Goal: Transaction & Acquisition: Subscribe to service/newsletter

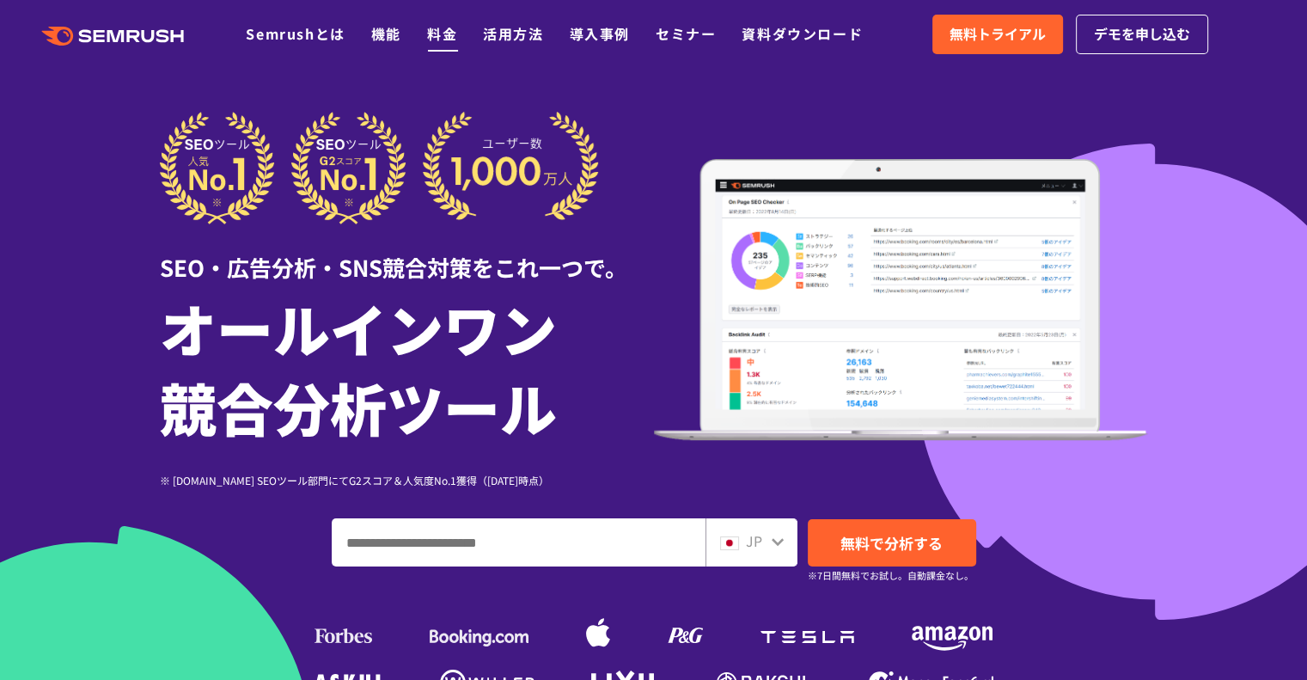
click at [430, 34] on link "料金" at bounding box center [442, 33] width 30 height 21
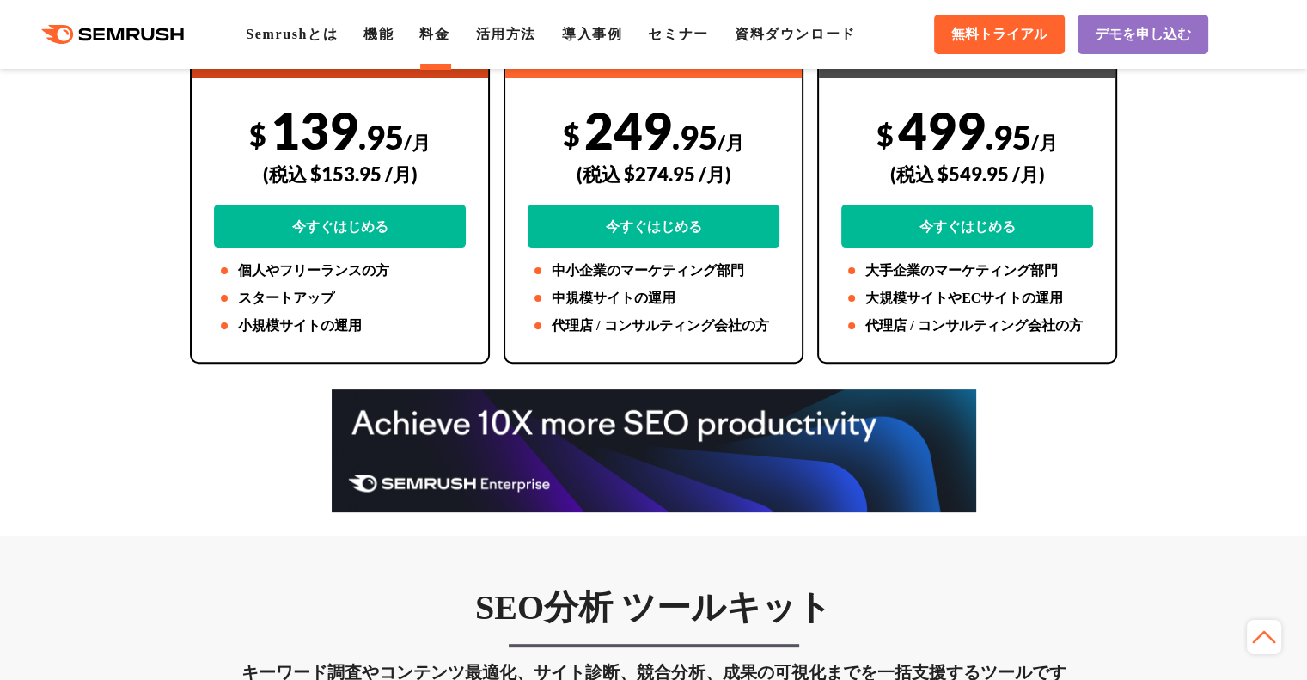
scroll to position [344, 0]
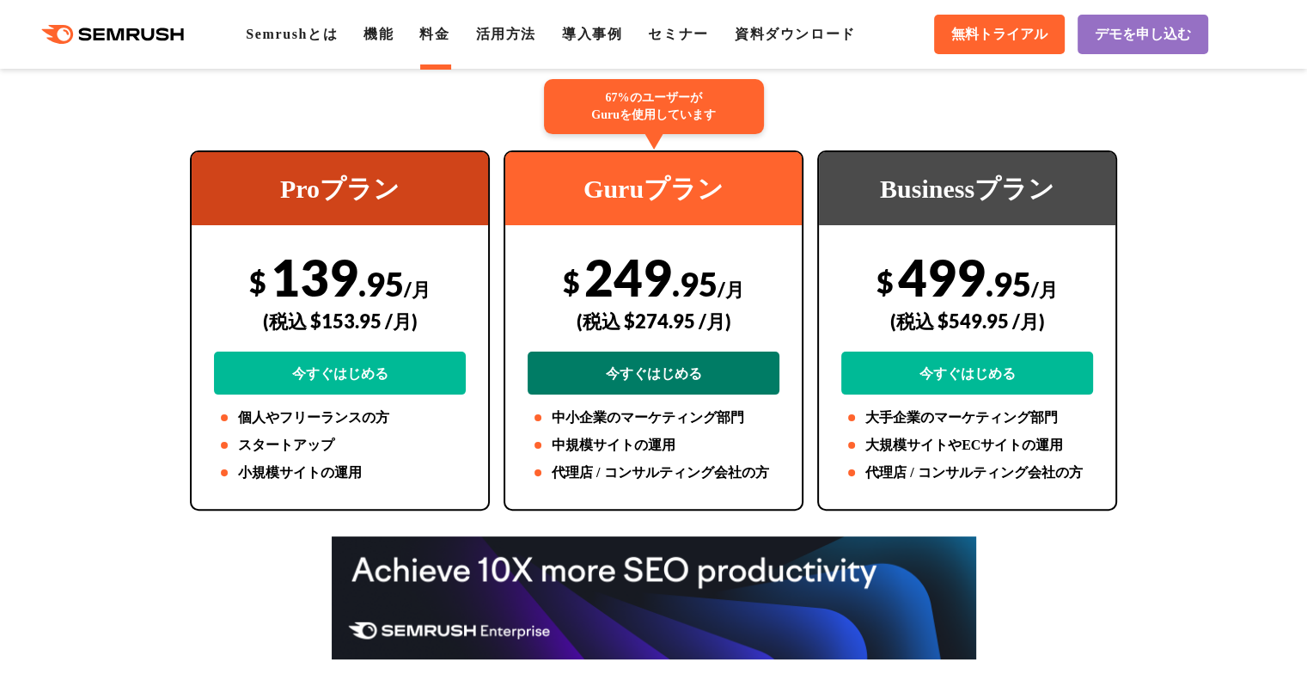
click at [716, 367] on link "今すぐはじめる" at bounding box center [654, 373] width 252 height 43
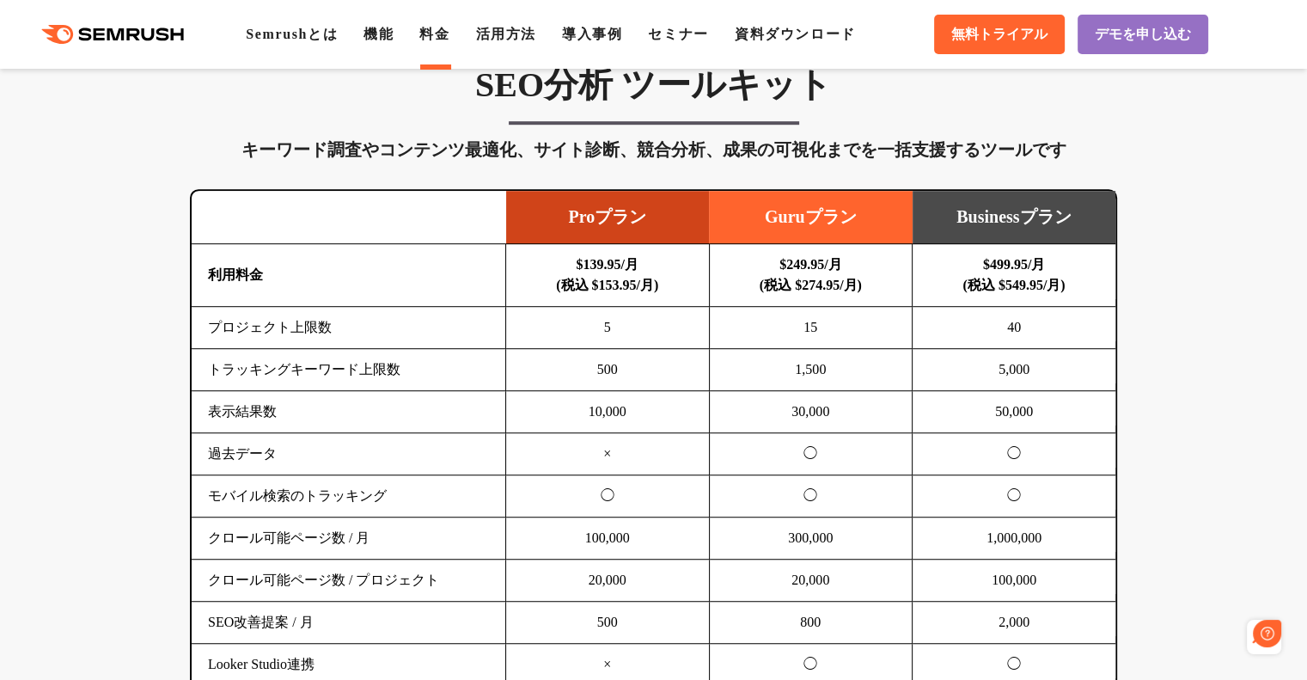
scroll to position [0, 0]
